Goal: Task Accomplishment & Management: Use online tool/utility

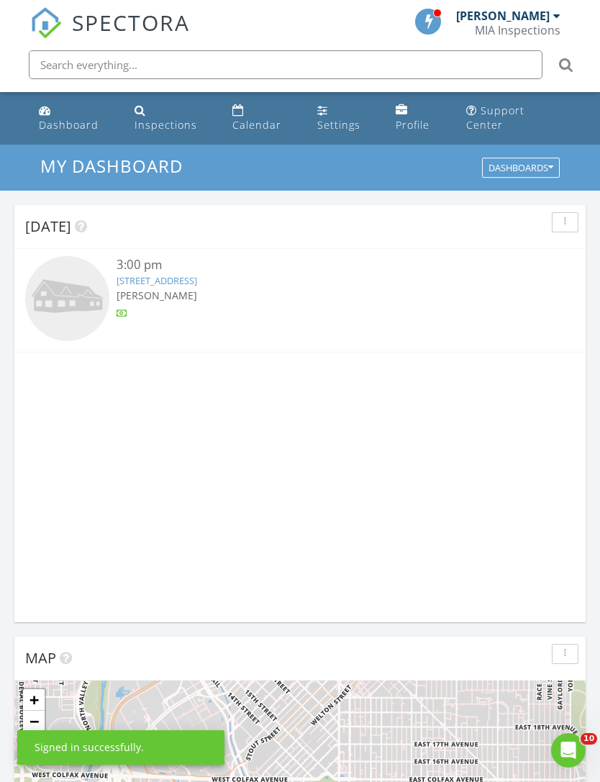
click at [158, 124] on div "Inspections" at bounding box center [166, 125] width 63 height 14
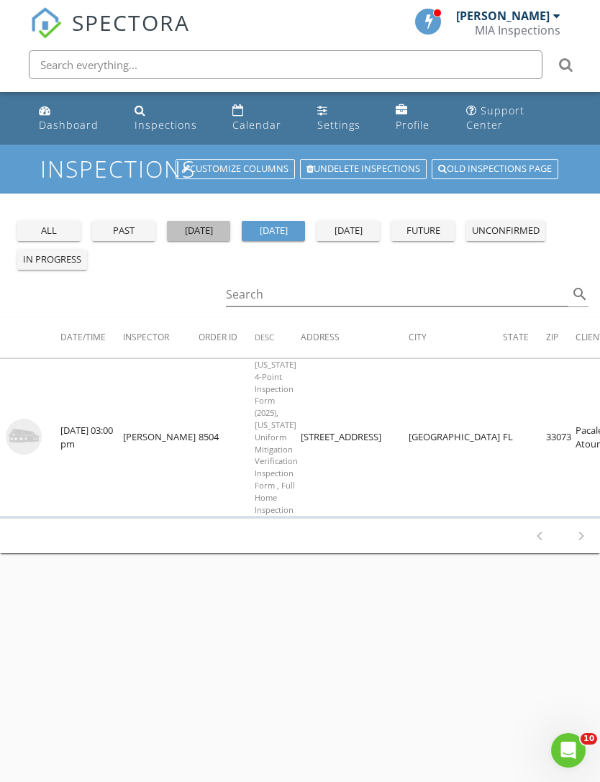
click at [204, 236] on div "yesterday" at bounding box center [199, 231] width 52 height 14
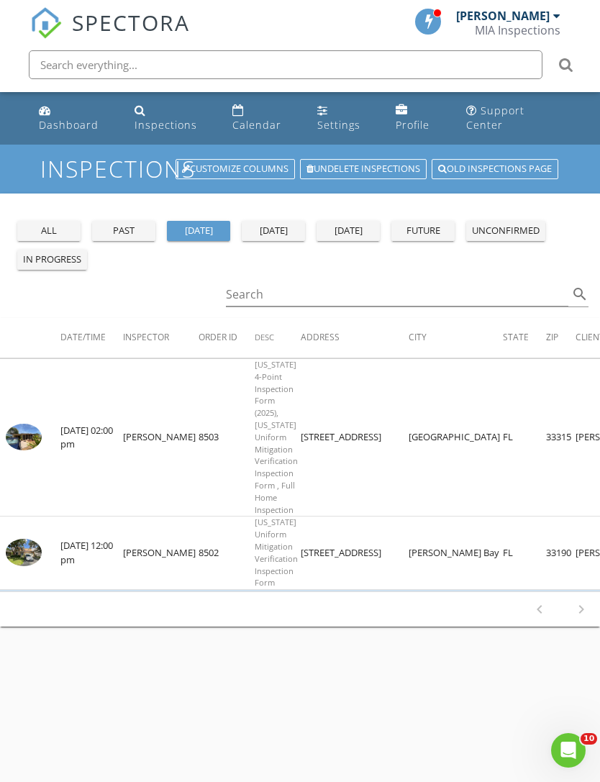
click at [30, 440] on img at bounding box center [24, 437] width 36 height 27
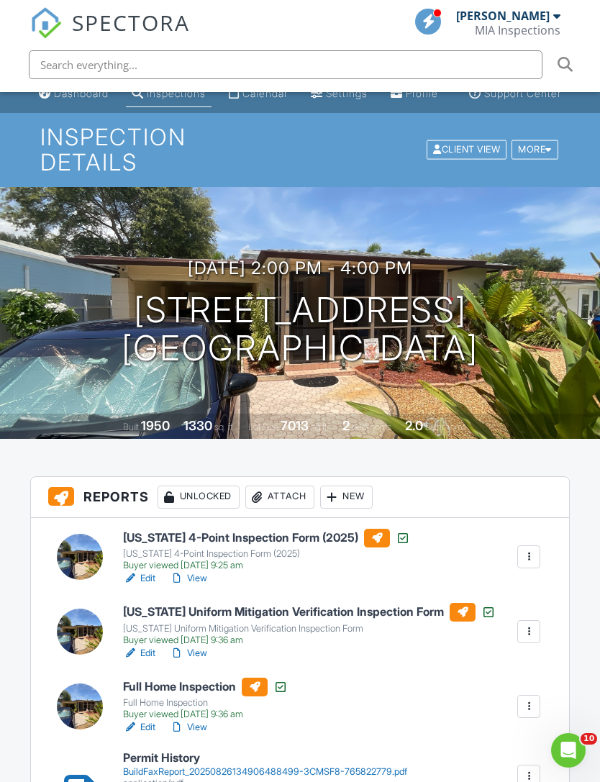
click at [280, 491] on div "Attach" at bounding box center [279, 497] width 69 height 23
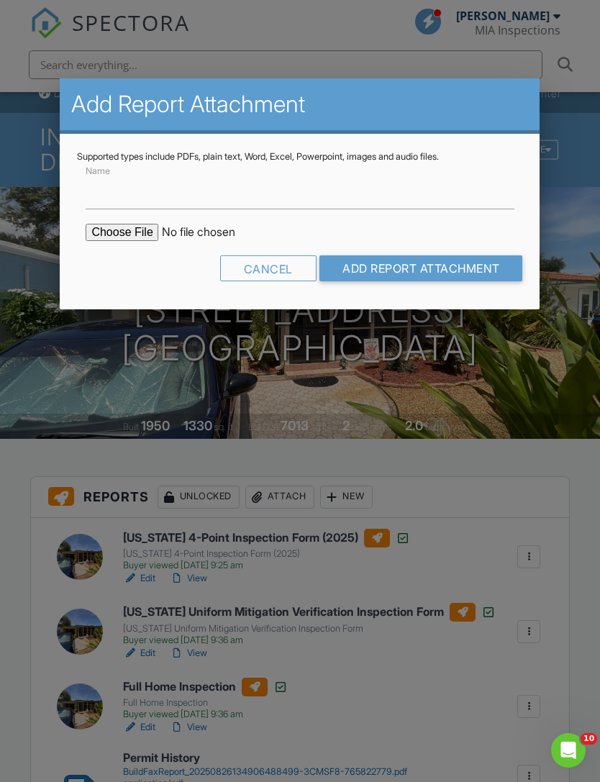
click at [579, 212] on div at bounding box center [300, 417] width 600 height 978
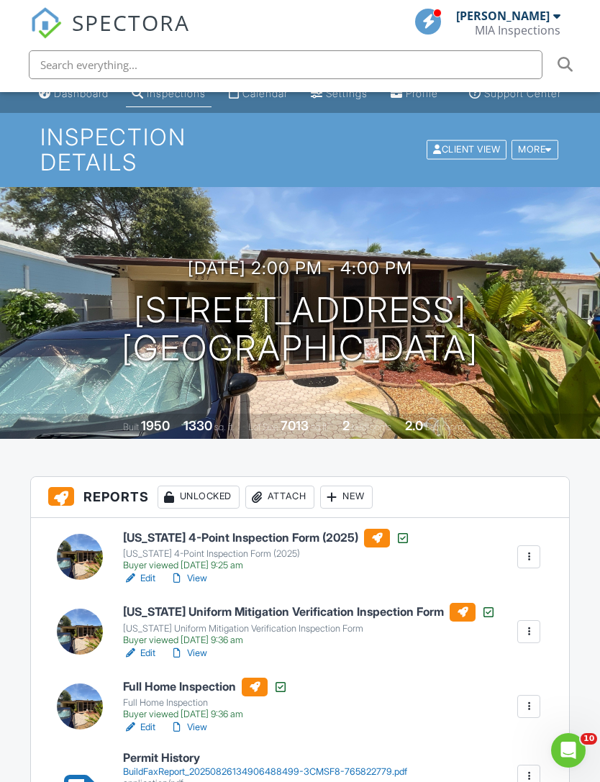
click at [353, 494] on div "New" at bounding box center [346, 497] width 53 height 23
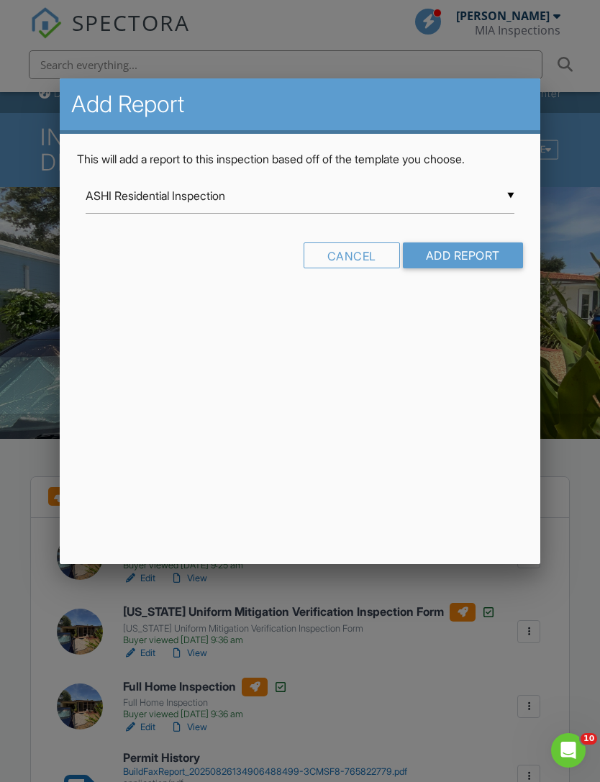
click at [110, 209] on input "ASHI Residential Inspection" at bounding box center [300, 195] width 428 height 35
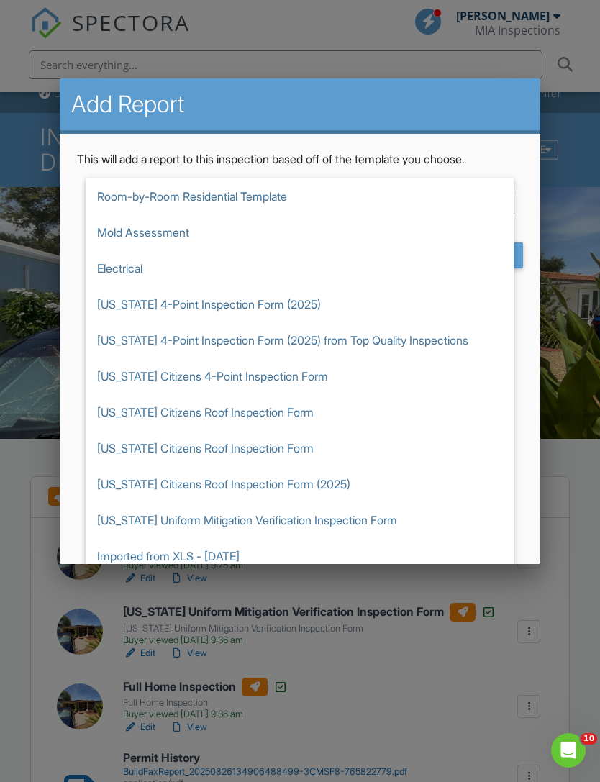
scroll to position [252, 0]
click at [120, 239] on span "Mold Assessment" at bounding box center [300, 232] width 428 height 36
type input "Mold Assessment"
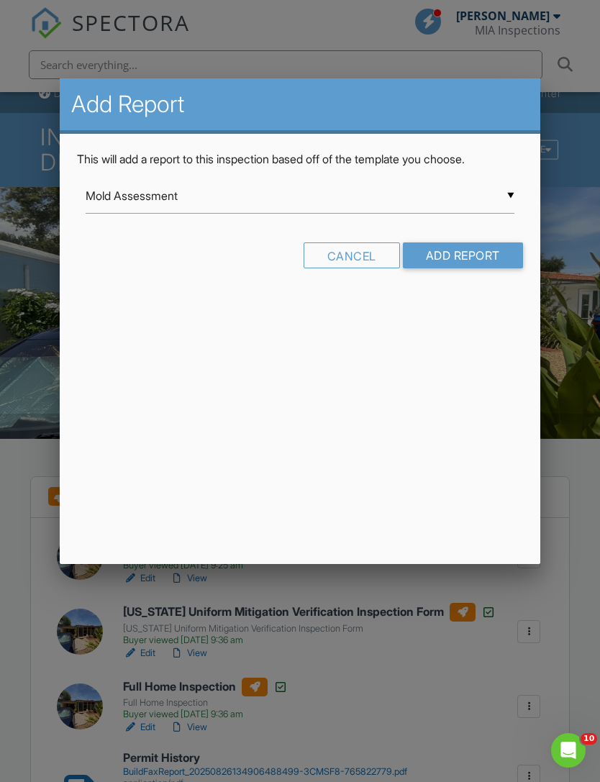
click at [483, 268] on input "Add Report" at bounding box center [463, 256] width 120 height 26
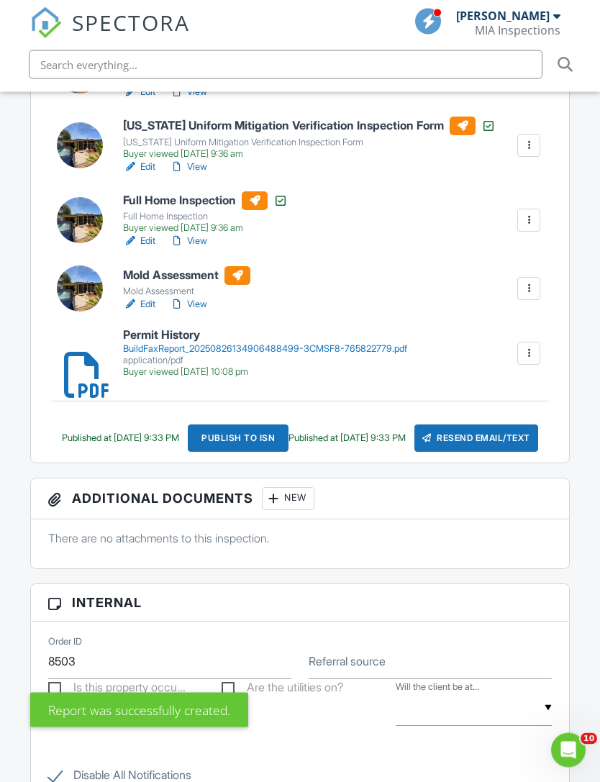
scroll to position [504, 0]
